Goal: Information Seeking & Learning: Learn about a topic

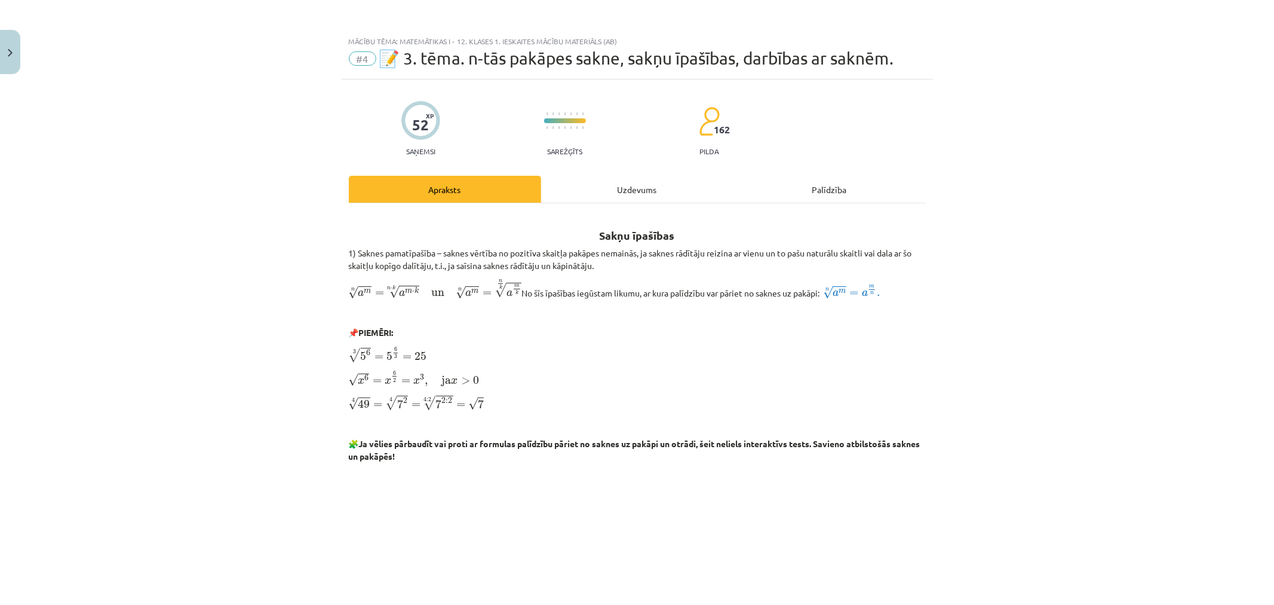
scroll to position [796, 0]
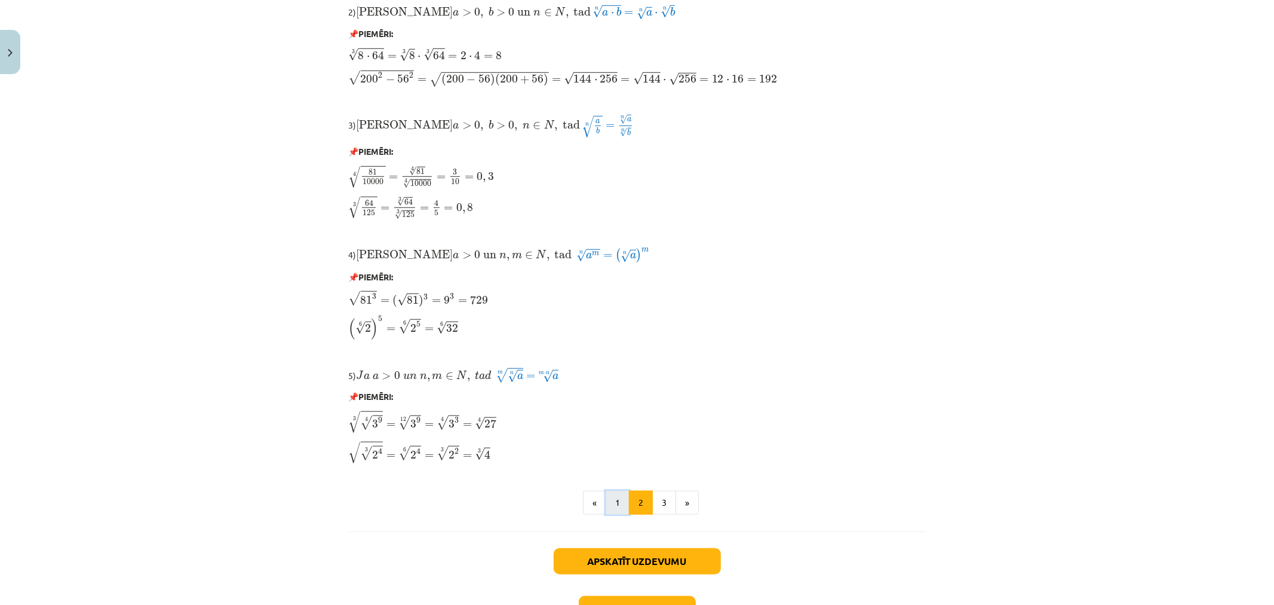
click at [614, 503] on button "1" at bounding box center [618, 502] width 24 height 24
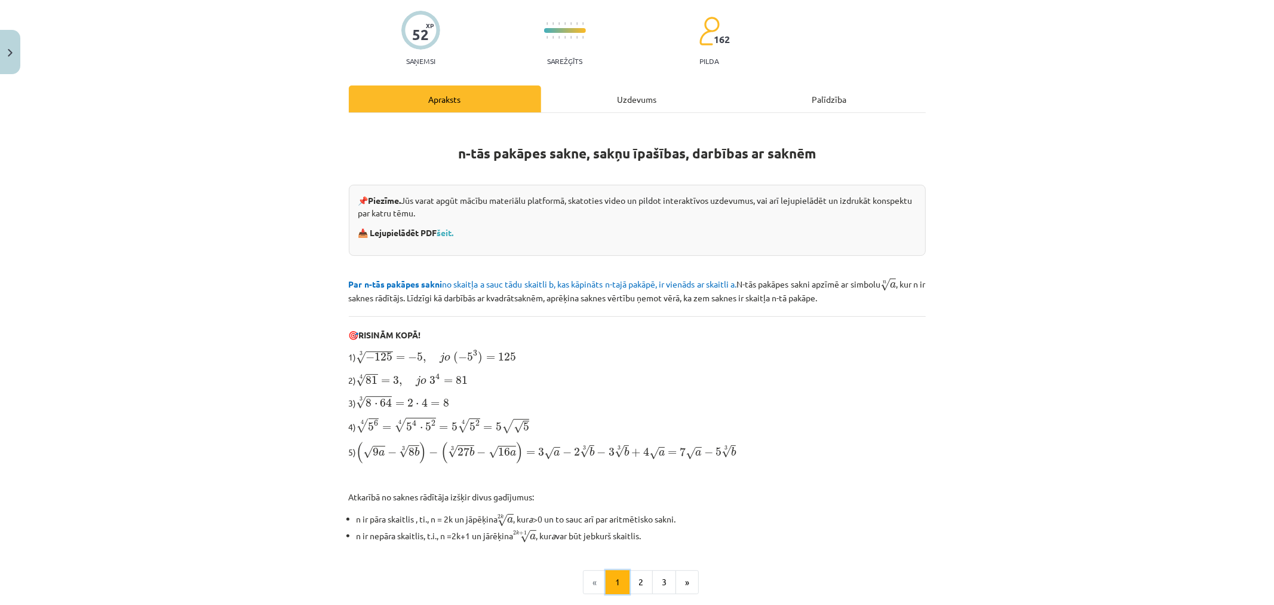
scroll to position [253, 0]
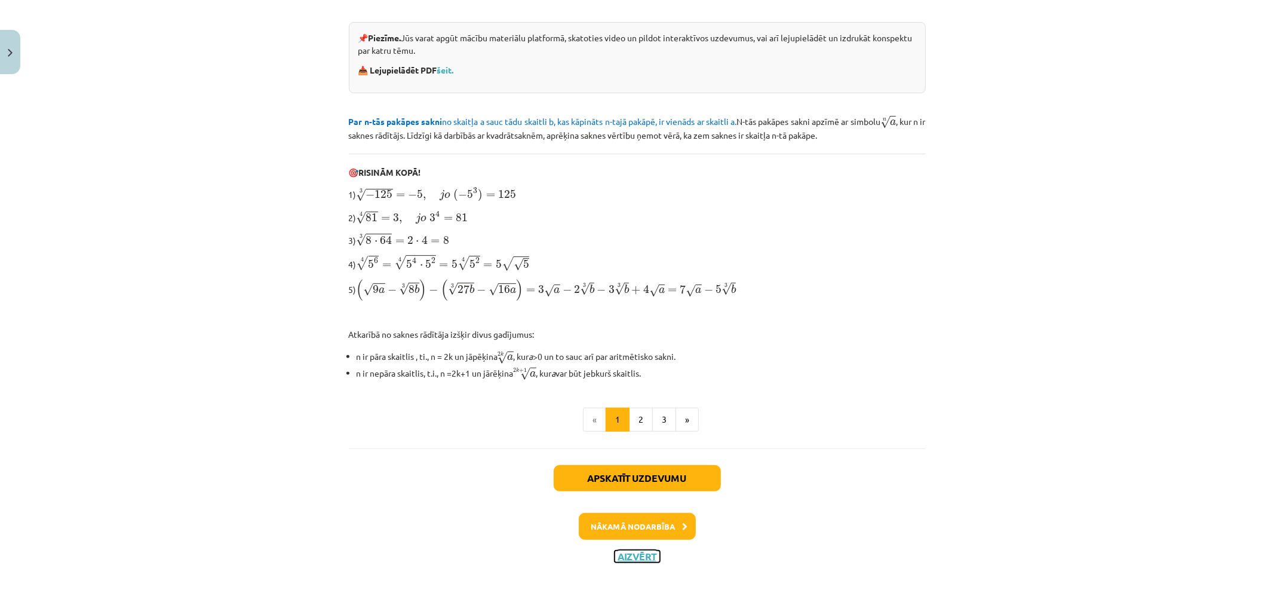
click at [632, 558] on button "Aizvērt" at bounding box center [637, 556] width 45 height 12
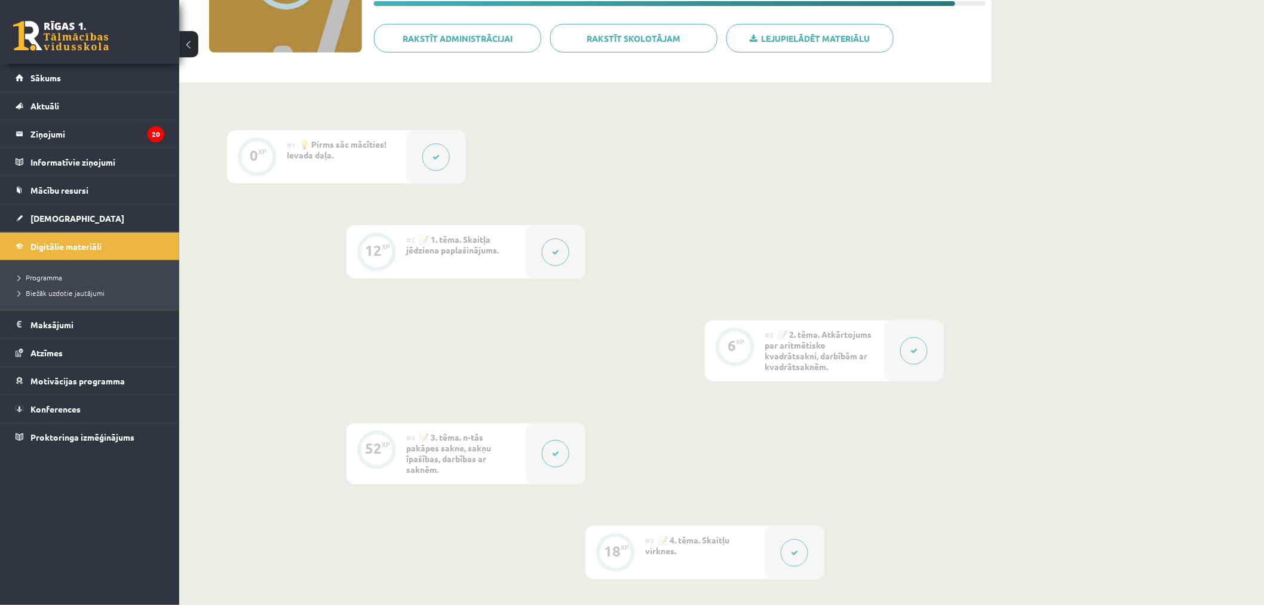
click at [538, 258] on div at bounding box center [556, 251] width 60 height 53
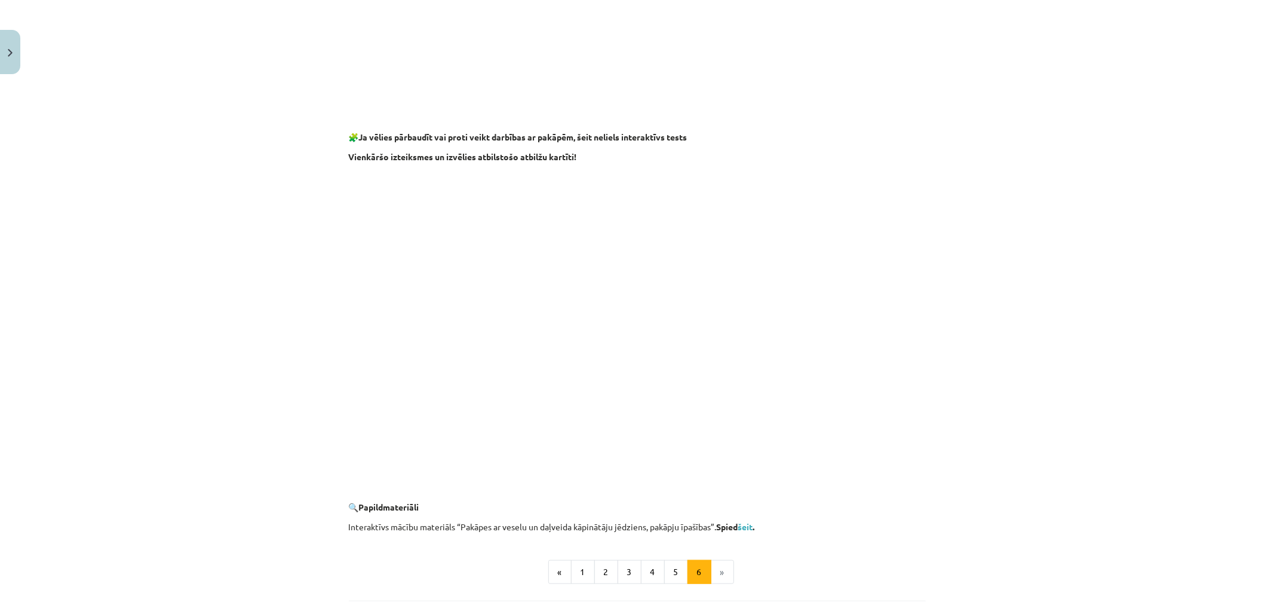
scroll to position [863, 0]
click at [996, 421] on div "Mācību tēma: Matemātikas i - 12. klases 1. ieskaites mācību materiāls (ab) #2 📝…" at bounding box center [637, 302] width 1274 height 605
drag, startPoint x: 784, startPoint y: 545, endPoint x: 786, endPoint y: 538, distance: 7.6
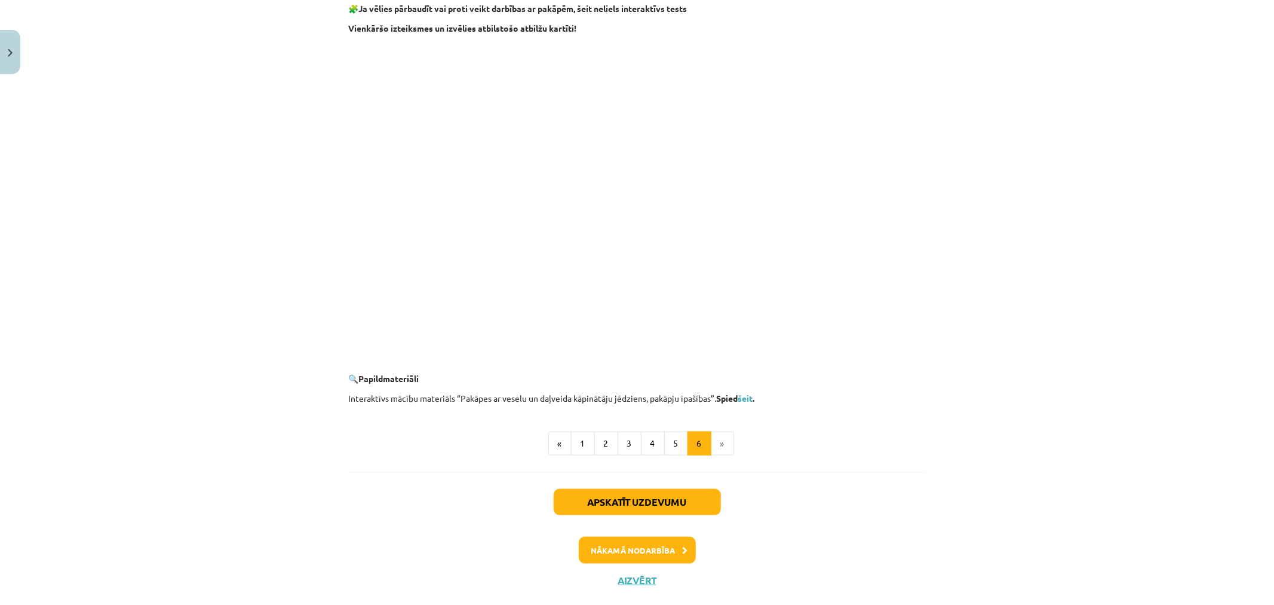
scroll to position [995, 0]
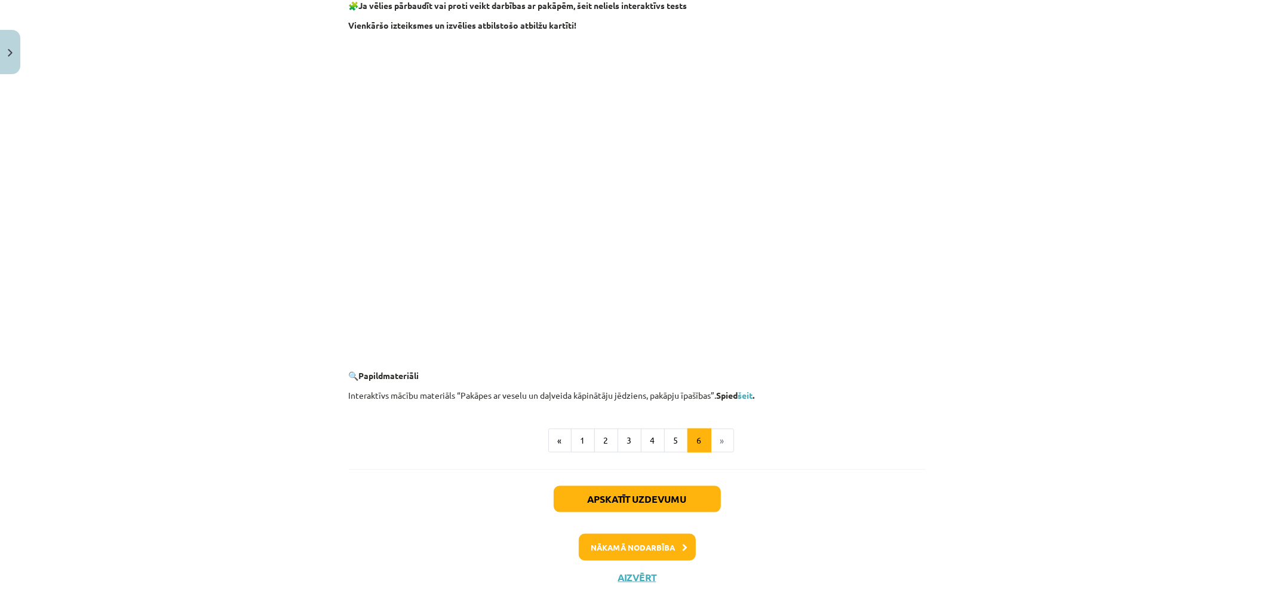
drag, startPoint x: 783, startPoint y: 350, endPoint x: 774, endPoint y: 350, distance: 9.0
click at [778, 349] on iframe at bounding box center [637, 194] width 577 height 311
drag, startPoint x: 763, startPoint y: 351, endPoint x: 748, endPoint y: 351, distance: 14.9
click at [759, 351] on p at bounding box center [637, 355] width 577 height 13
click at [750, 351] on p at bounding box center [637, 355] width 577 height 13
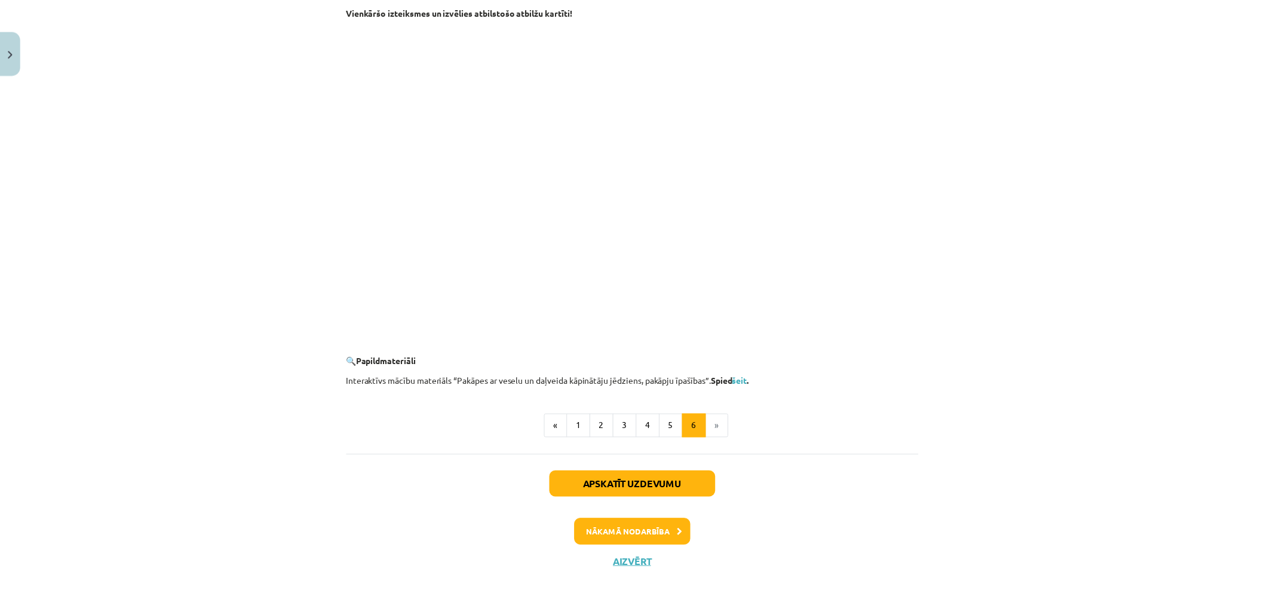
scroll to position [1019, 0]
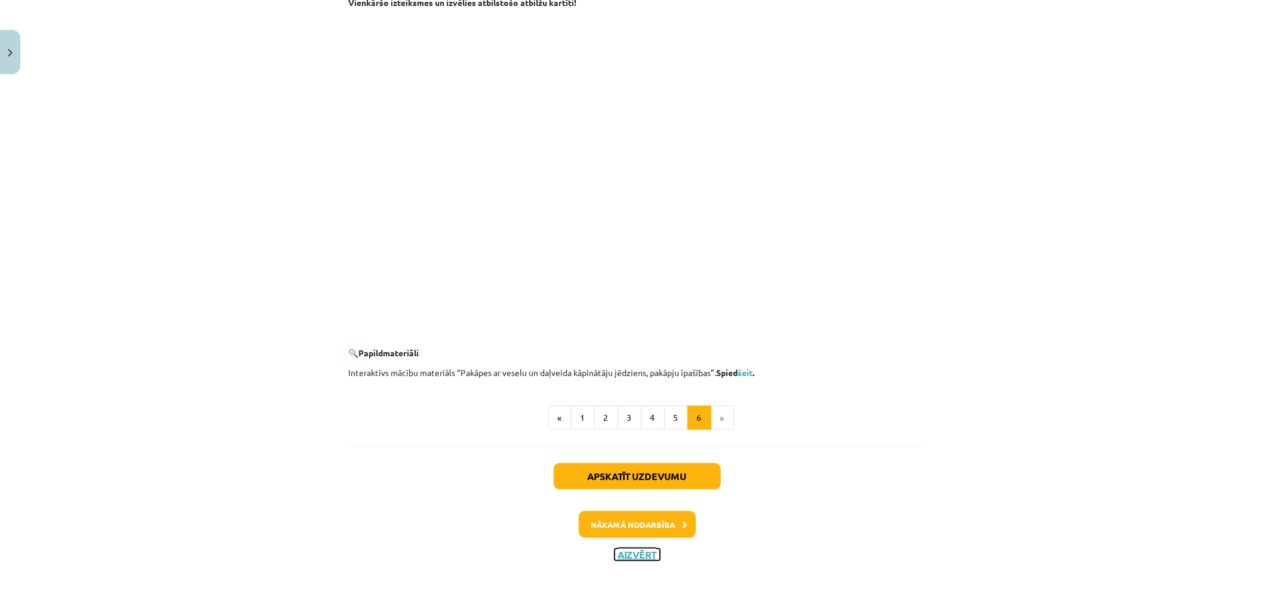
click at [619, 557] on button "Aizvērt" at bounding box center [637, 554] width 45 height 12
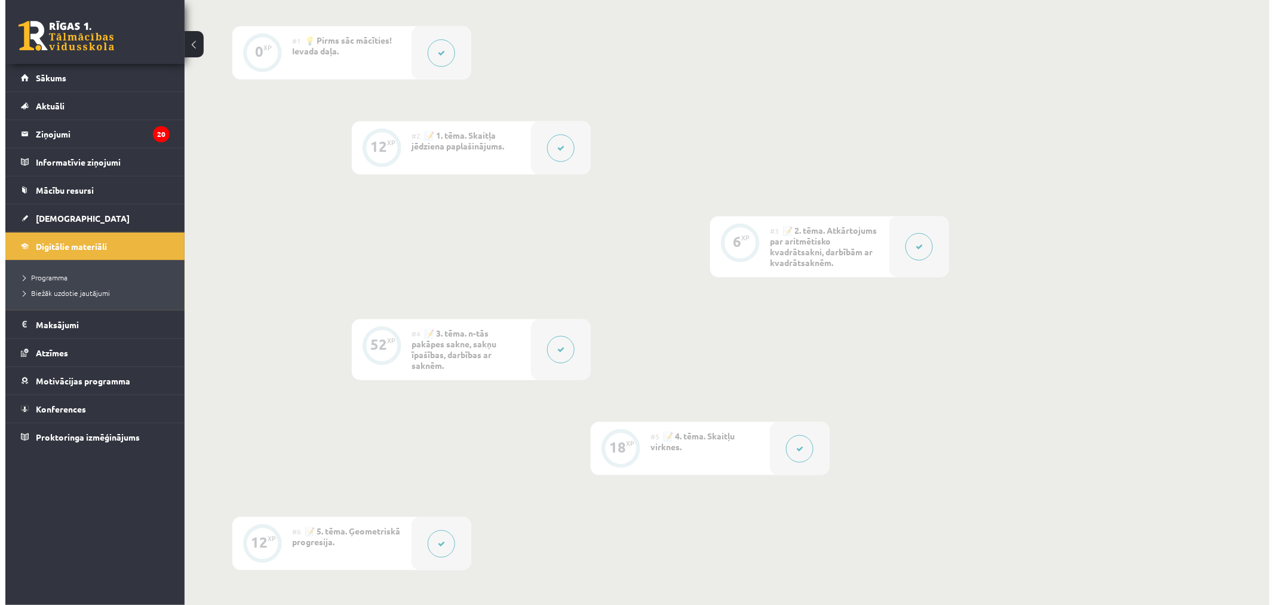
scroll to position [391, 0]
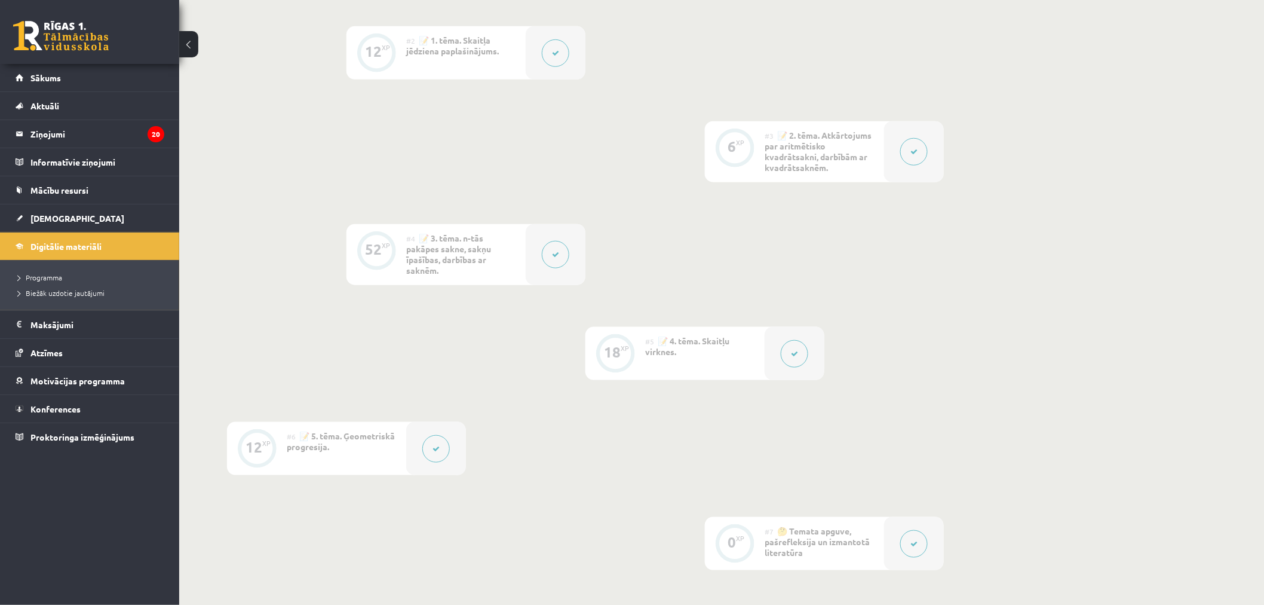
click at [556, 263] on button at bounding box center [555, 254] width 27 height 27
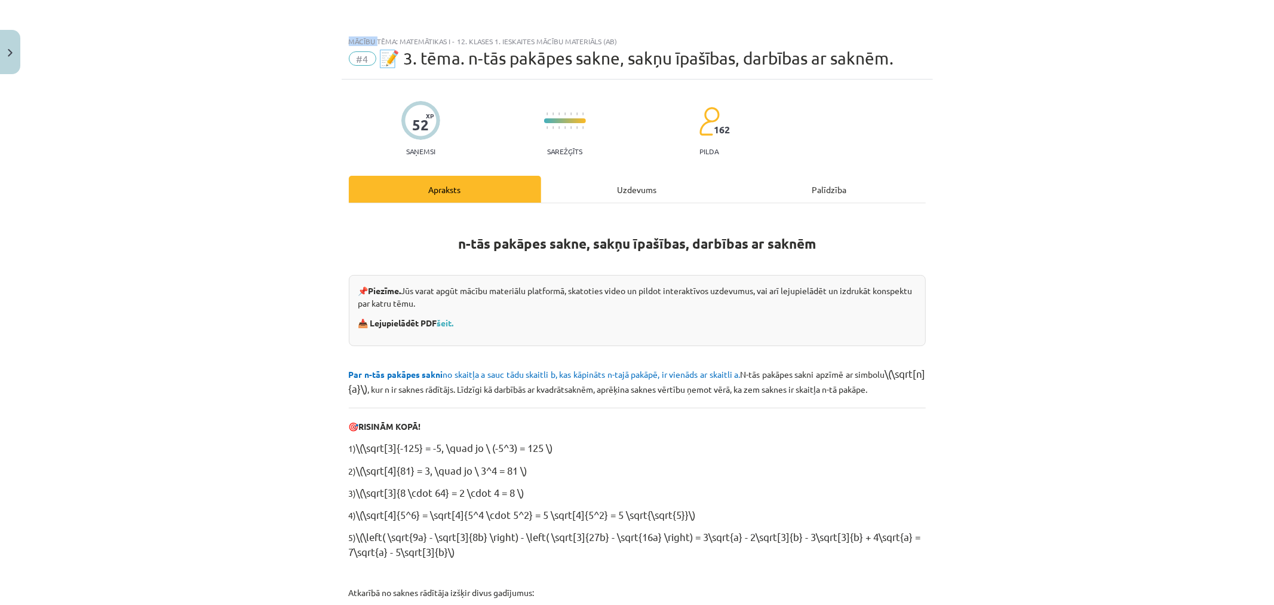
click at [556, 263] on div "Mācību tēma: Matemātikas i - 12. klases 1. ieskaites mācību materiāls (ab) #4 📝…" at bounding box center [637, 302] width 1274 height 605
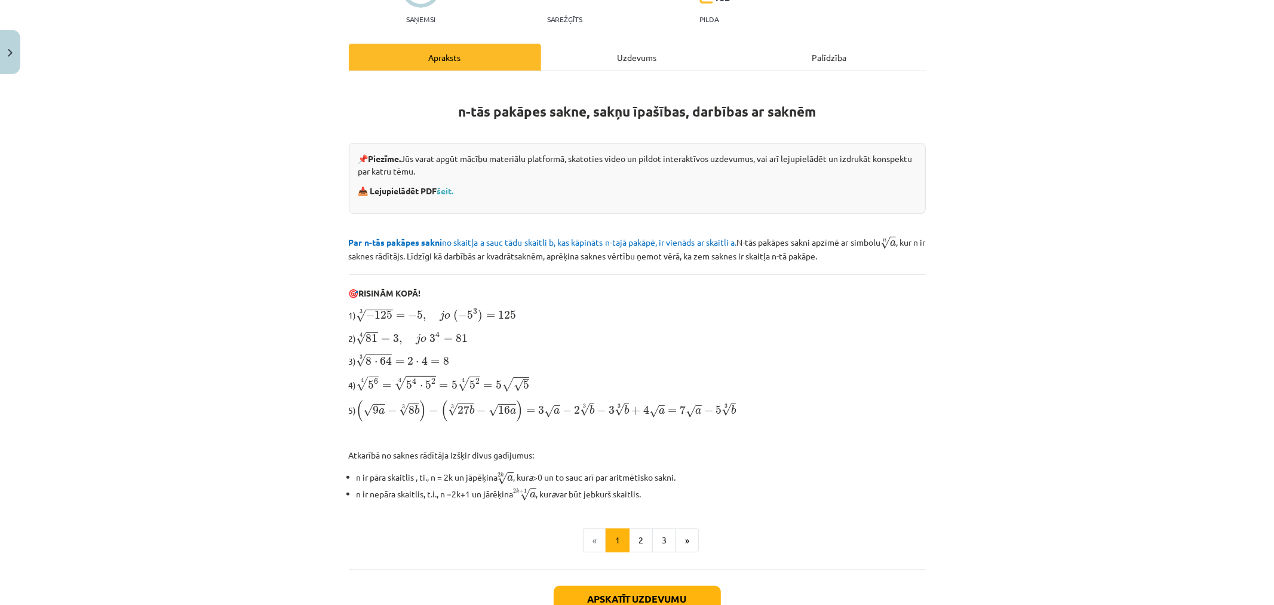
scroll to position [253, 0]
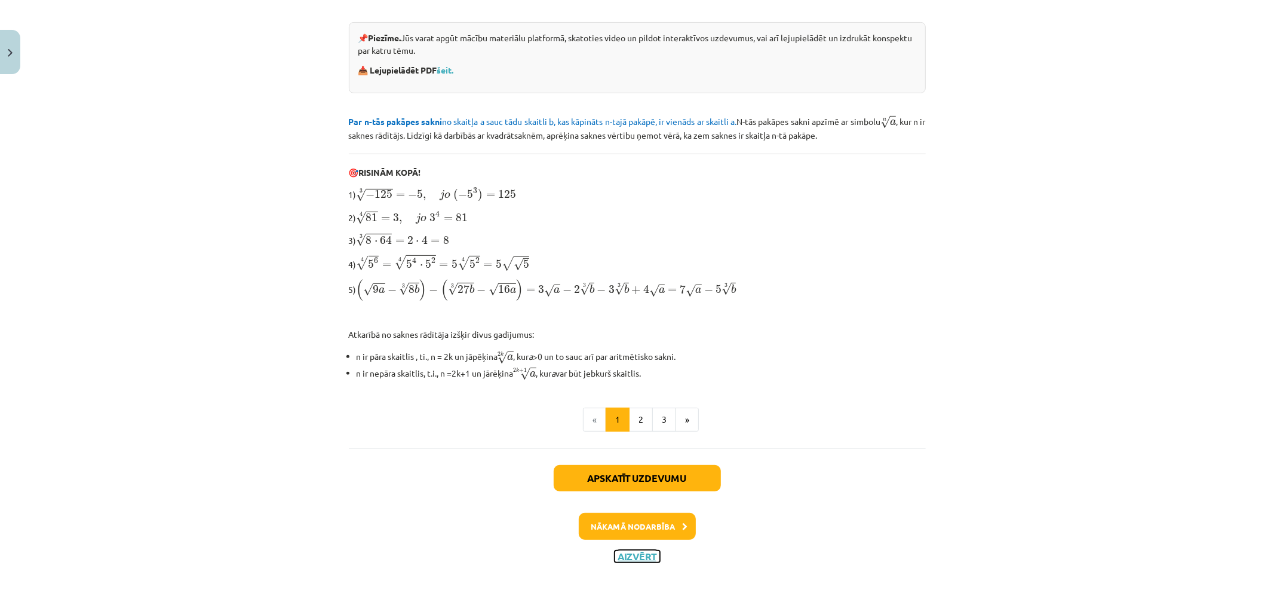
click at [623, 551] on button "Aizvērt" at bounding box center [637, 556] width 45 height 12
click at [623, 551] on div "Apskatīt uzdevumu Nākamā nodarbība Aizvērt" at bounding box center [637, 509] width 577 height 122
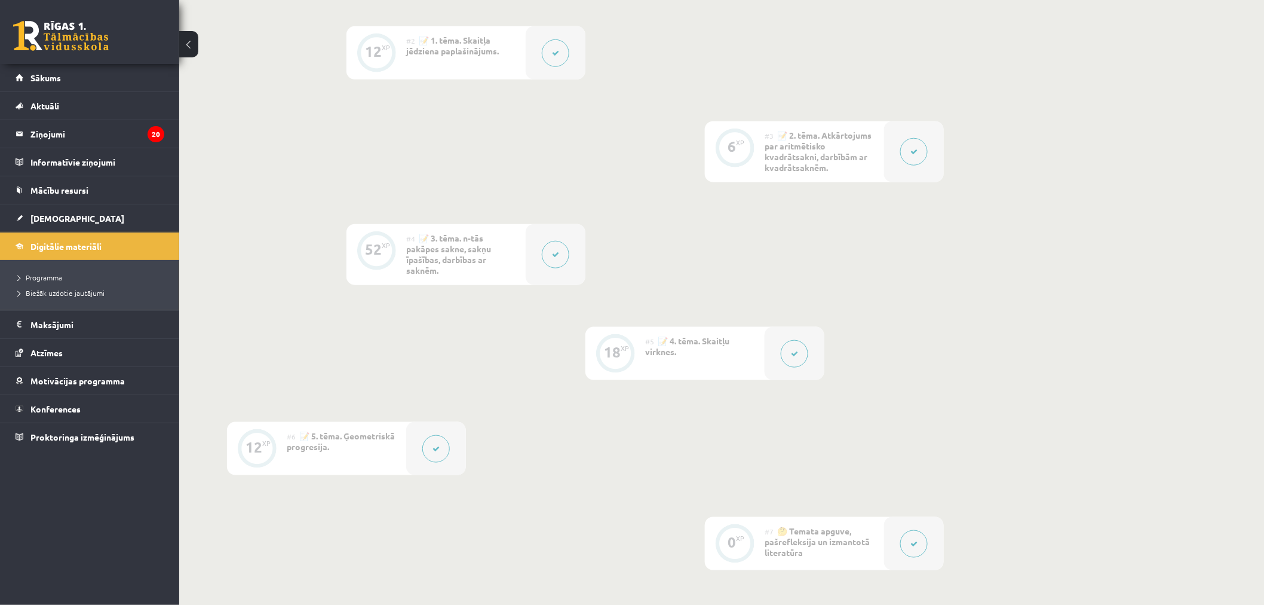
click at [445, 452] on button at bounding box center [435, 448] width 27 height 27
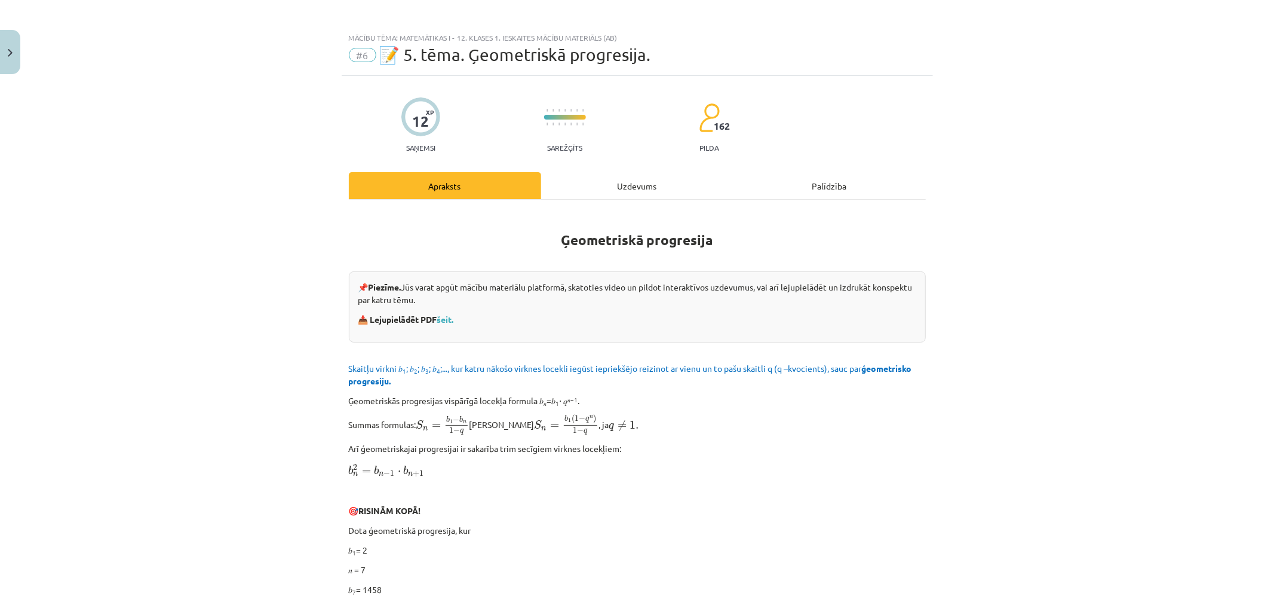
scroll to position [0, 0]
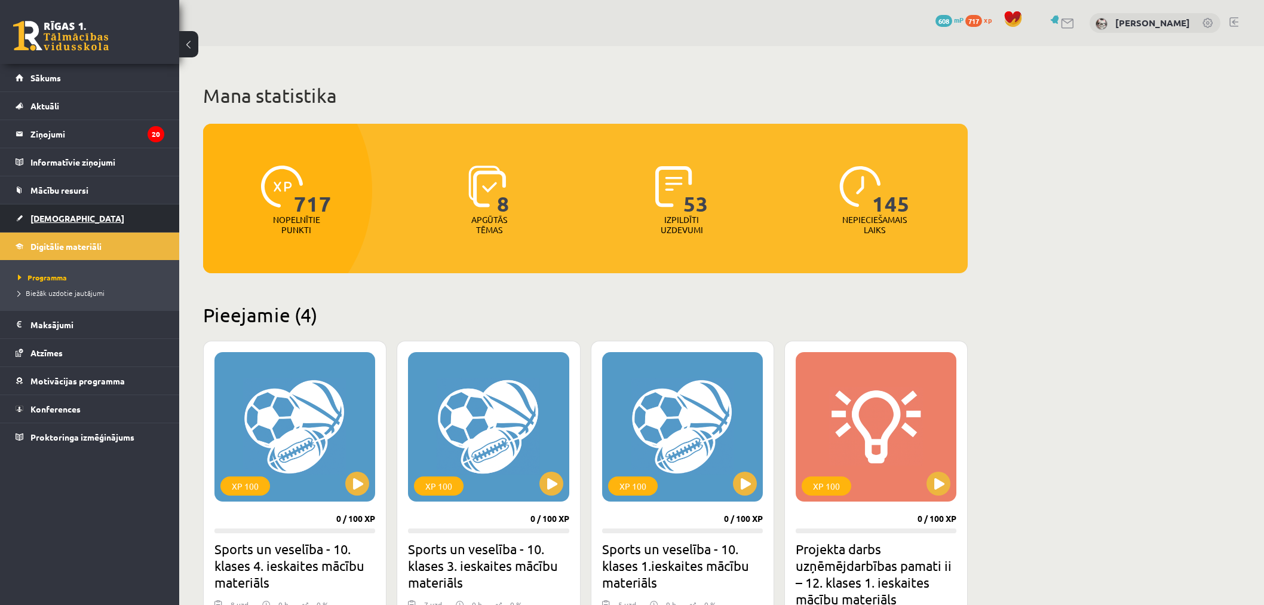
scroll to position [452, 0]
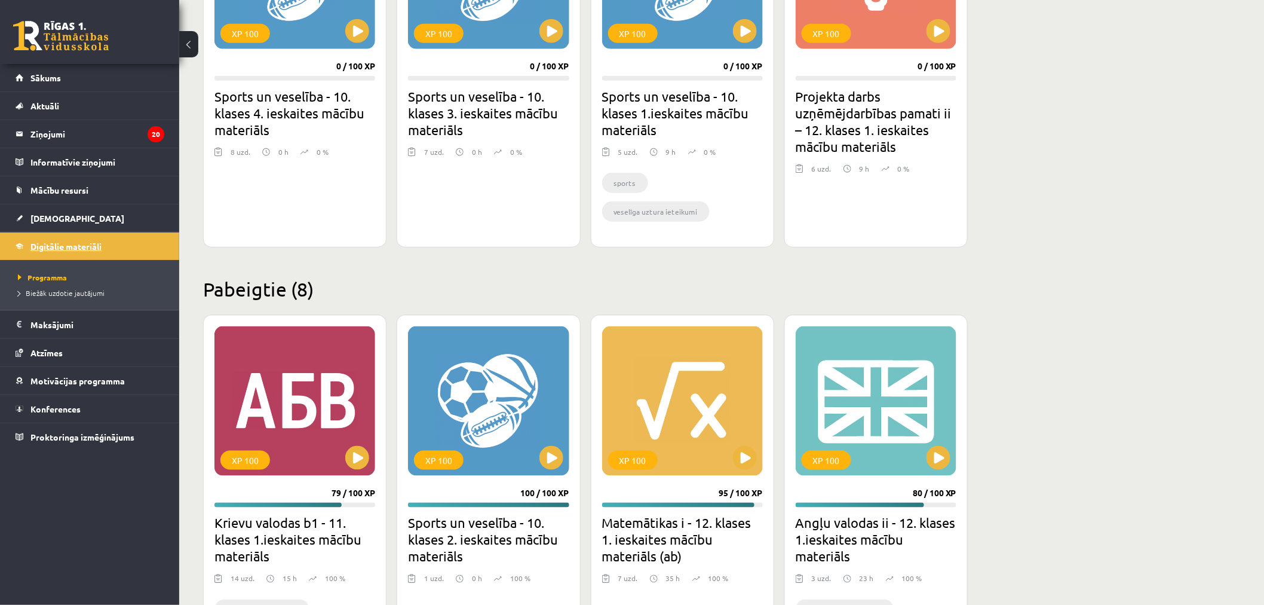
click at [63, 249] on span "Digitālie materiāli" at bounding box center [65, 246] width 71 height 11
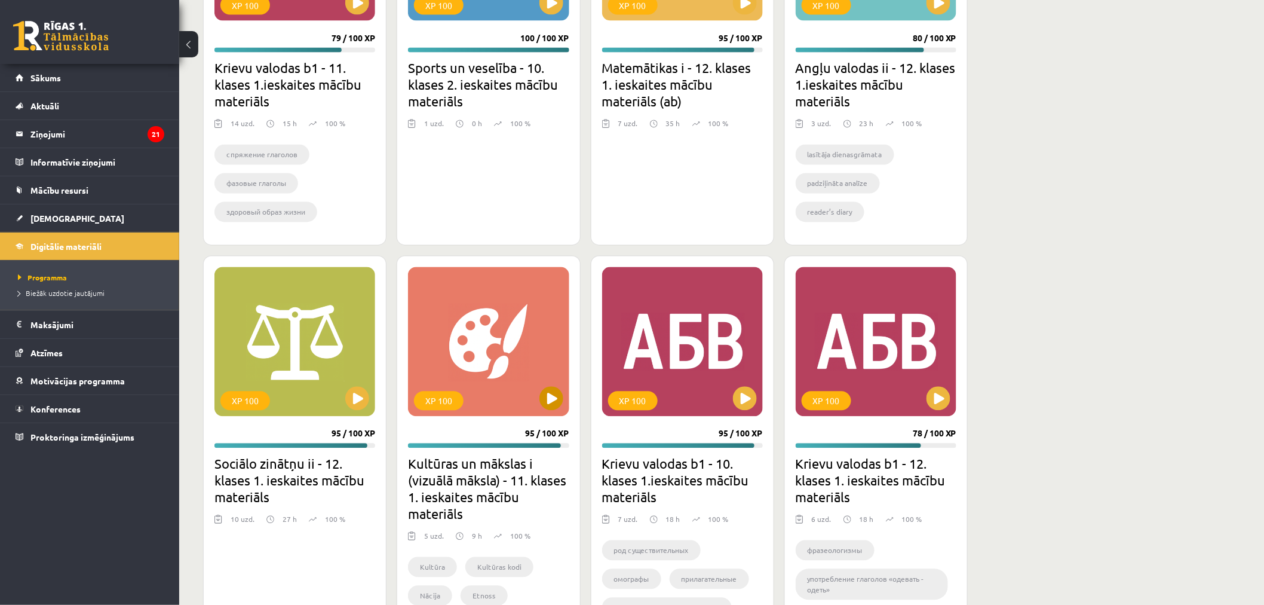
scroll to position [718, 0]
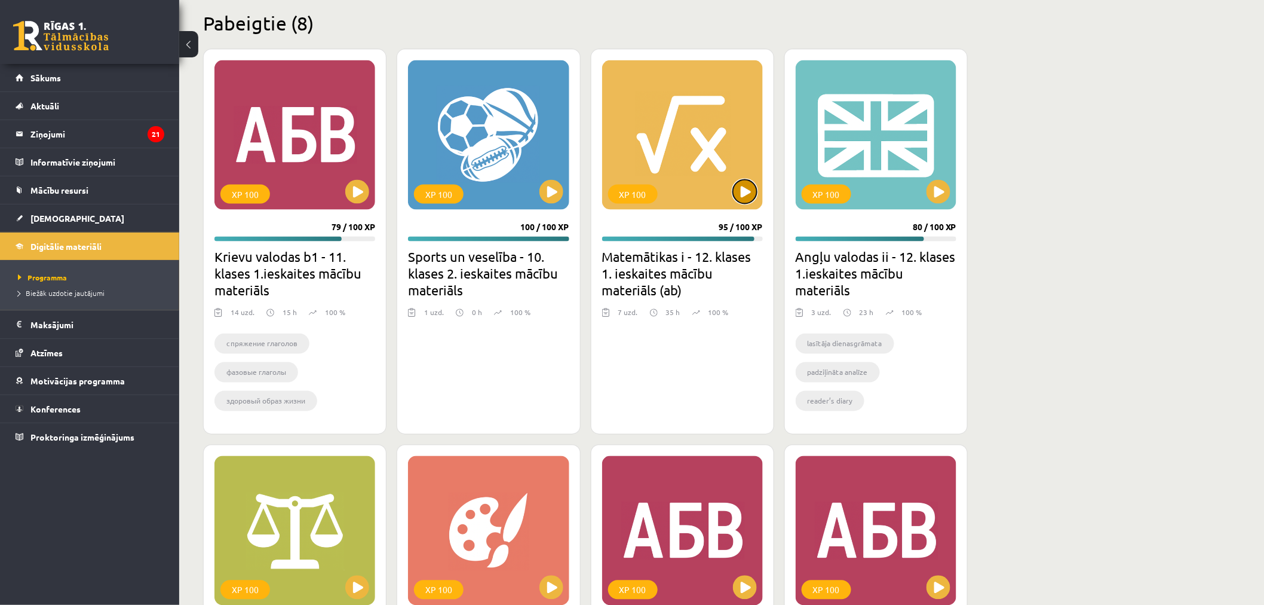
click at [741, 200] on button at bounding box center [745, 192] width 24 height 24
click at [744, 203] on div "XP 100" at bounding box center [682, 134] width 161 height 149
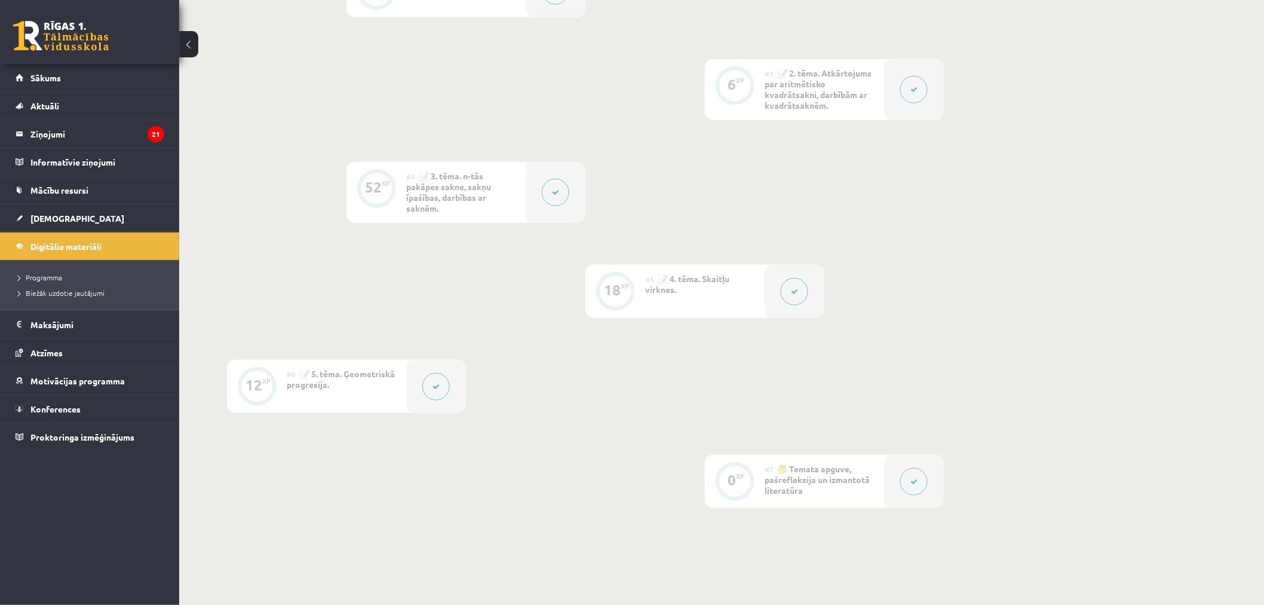
scroll to position [464, 0]
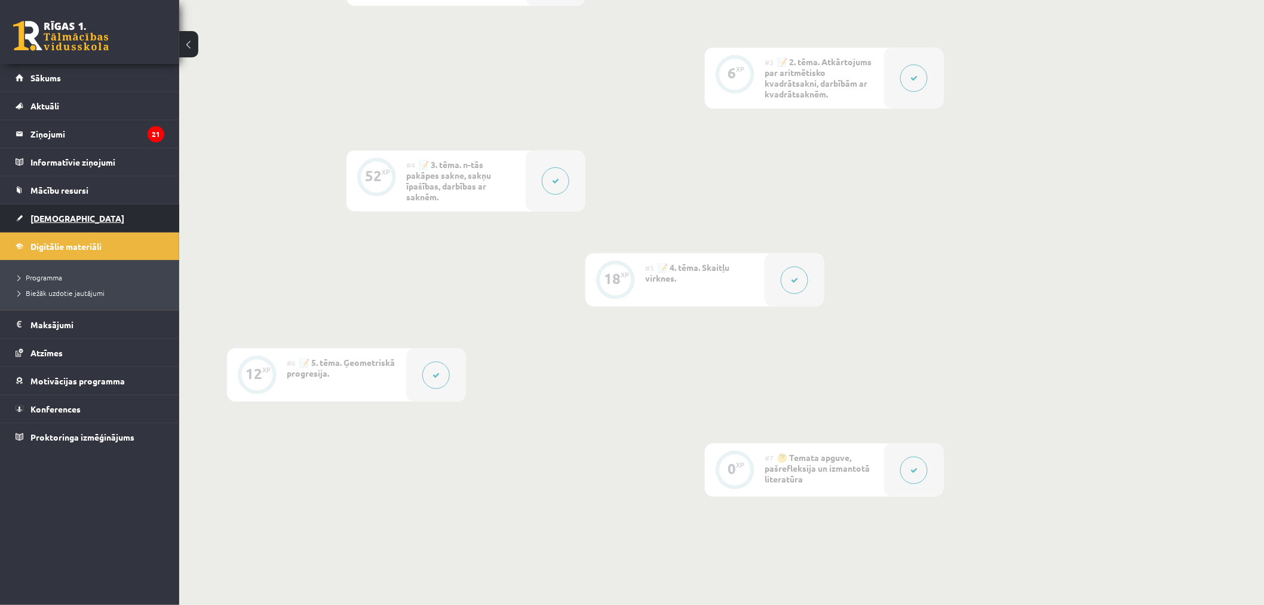
click at [84, 205] on link "[DEMOGRAPHIC_DATA]" at bounding box center [90, 217] width 149 height 27
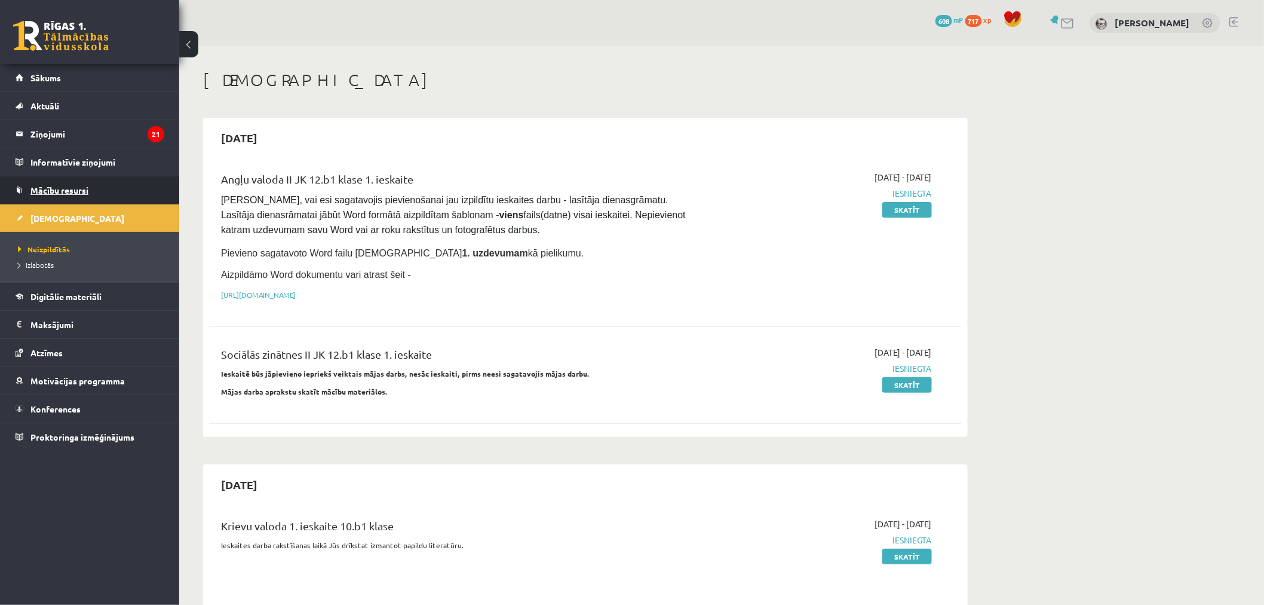
click at [88, 182] on link "Mācību resursi" at bounding box center [90, 189] width 149 height 27
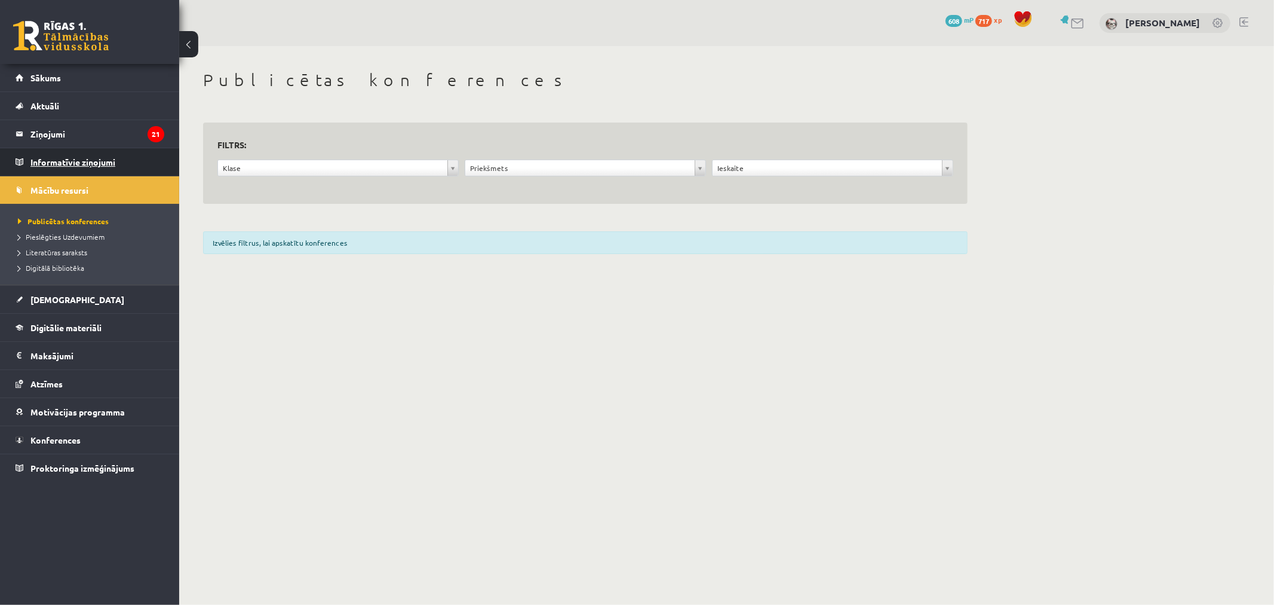
click at [92, 159] on legend "Informatīvie ziņojumi 0" at bounding box center [97, 161] width 134 height 27
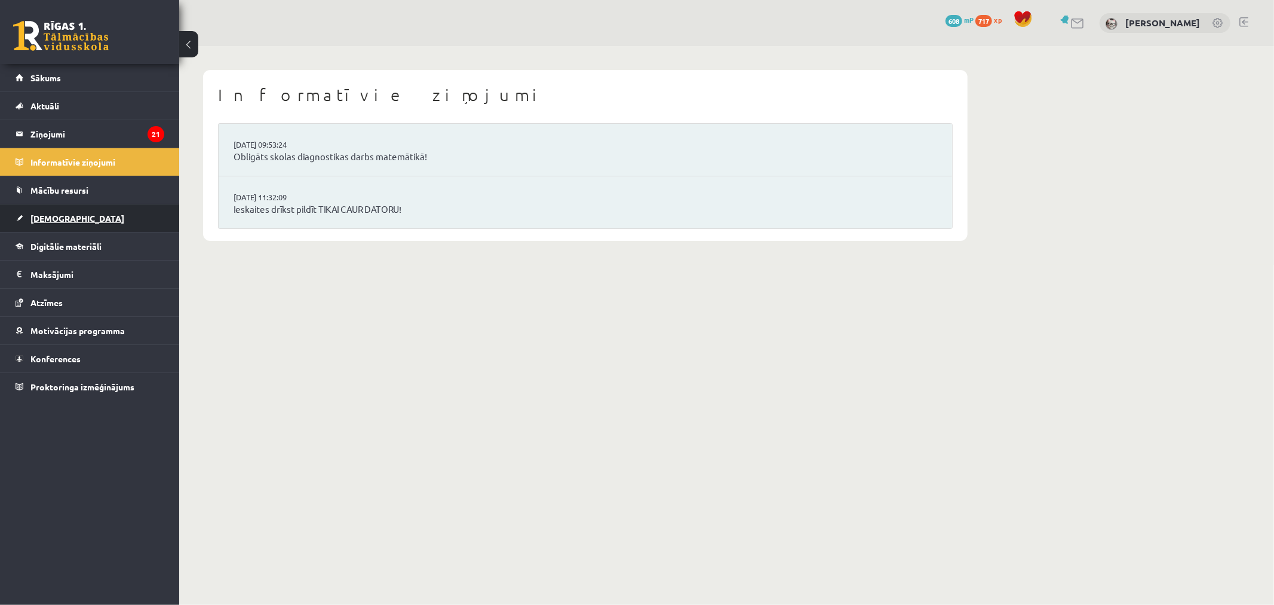
click at [67, 211] on link "[DEMOGRAPHIC_DATA]" at bounding box center [90, 217] width 149 height 27
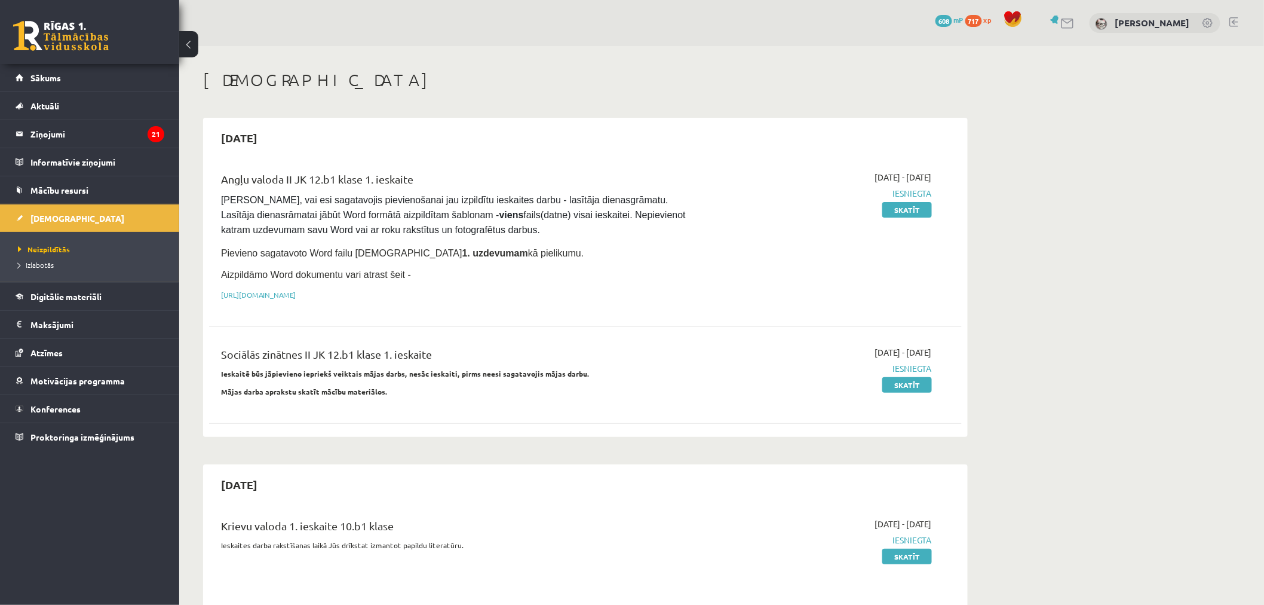
click at [940, 20] on span "608" at bounding box center [943, 21] width 17 height 12
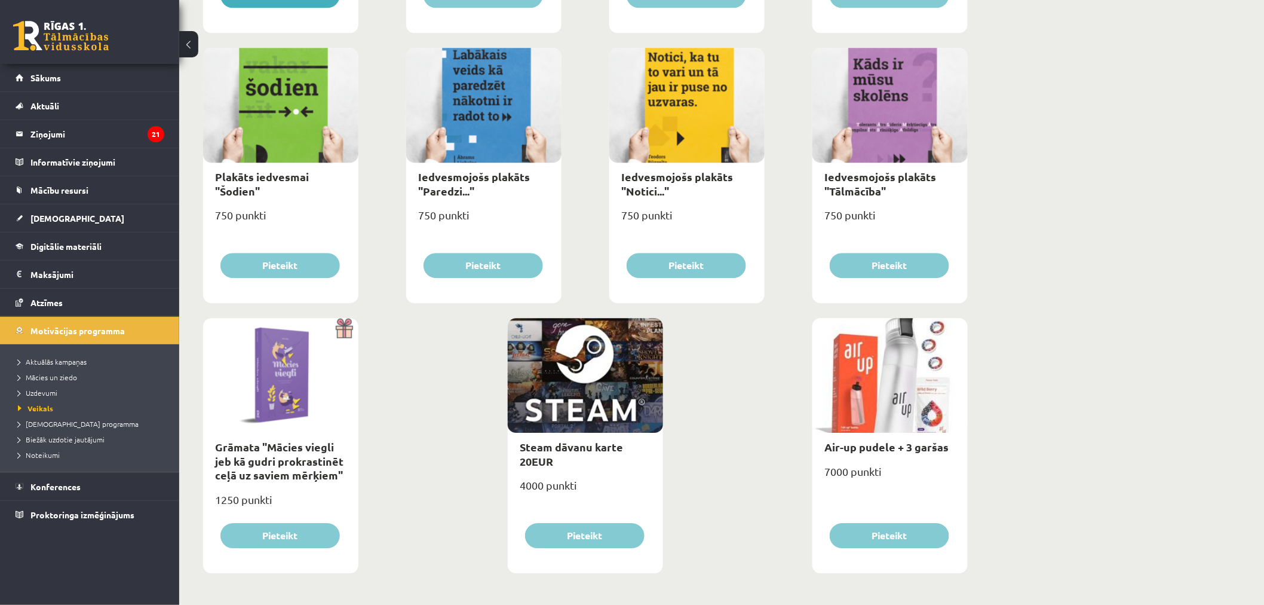
scroll to position [1231, 0]
